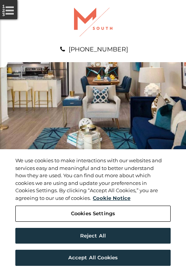
scroll to position [392, 0]
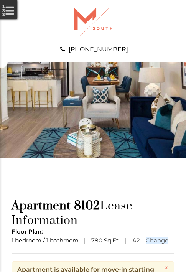
scroll to position [93, 0]
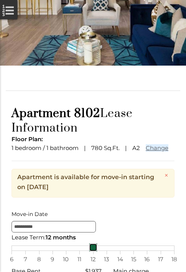
click at [93, 251] on link at bounding box center [93, 247] width 8 height 8
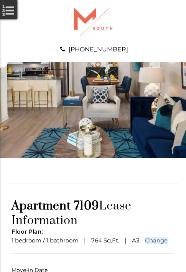
scroll to position [57, 0]
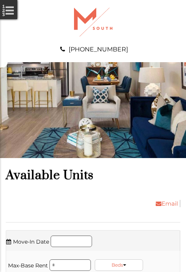
scroll to position [1405, 0]
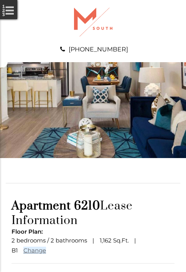
scroll to position [67, 0]
